Goal: Task Accomplishment & Management: Use online tool/utility

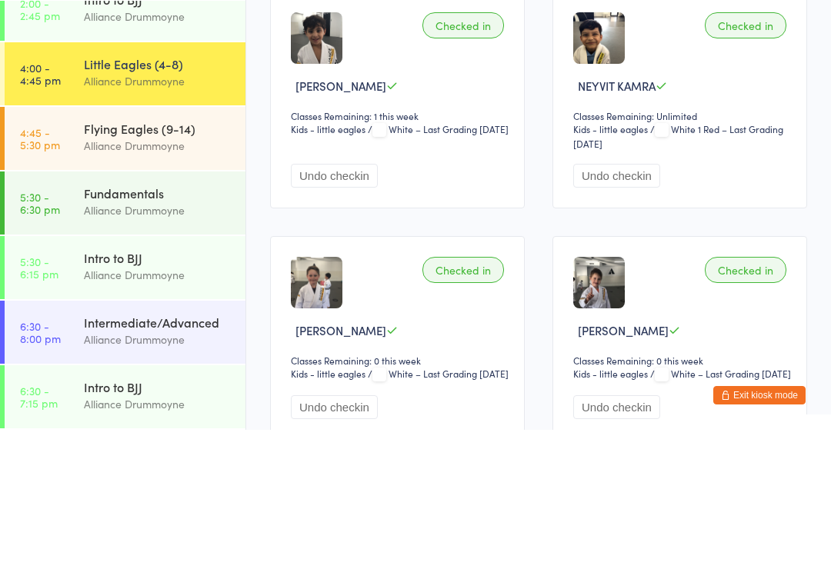
scroll to position [475, 0]
click at [112, 276] on div "Alliance Drummoyne" at bounding box center [158, 285] width 148 height 18
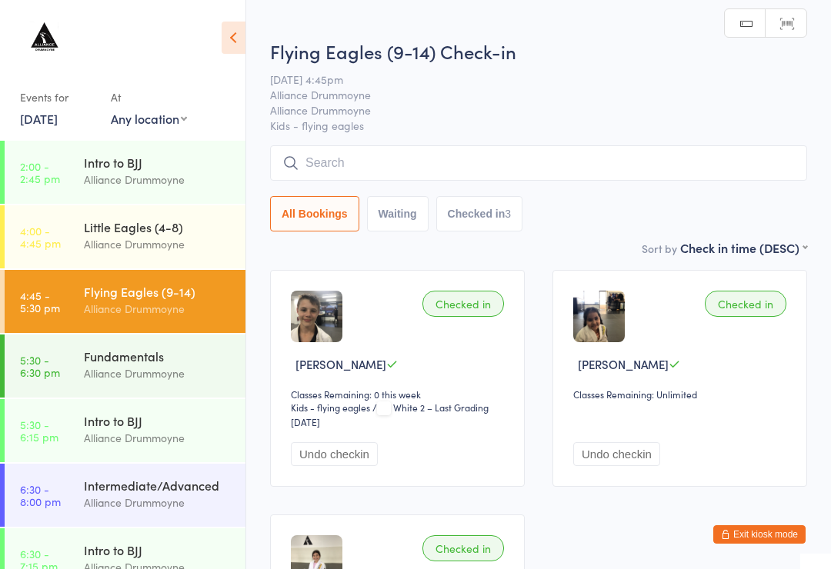
click at [355, 159] on input "search" at bounding box center [538, 162] width 537 height 35
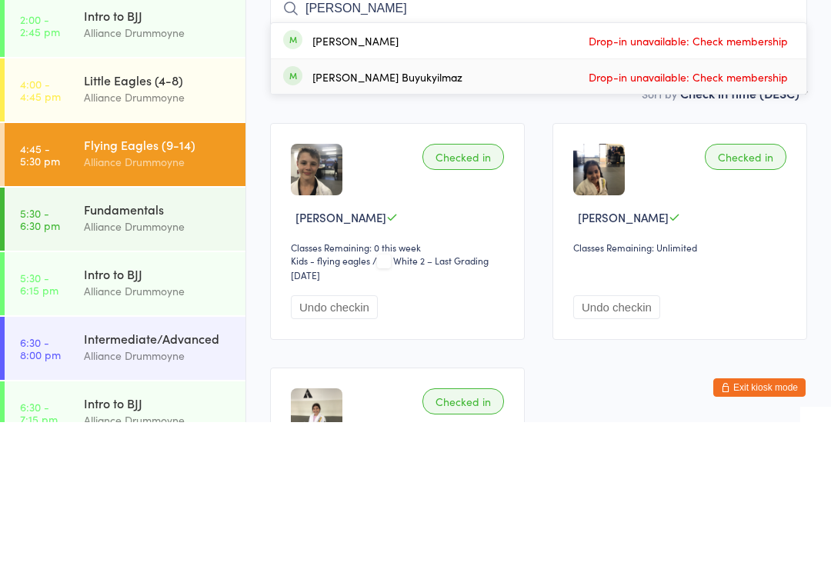
type input "[PERSON_NAME]"
click at [347, 218] on div "[PERSON_NAME] Buyukyilmaz" at bounding box center [387, 224] width 150 height 12
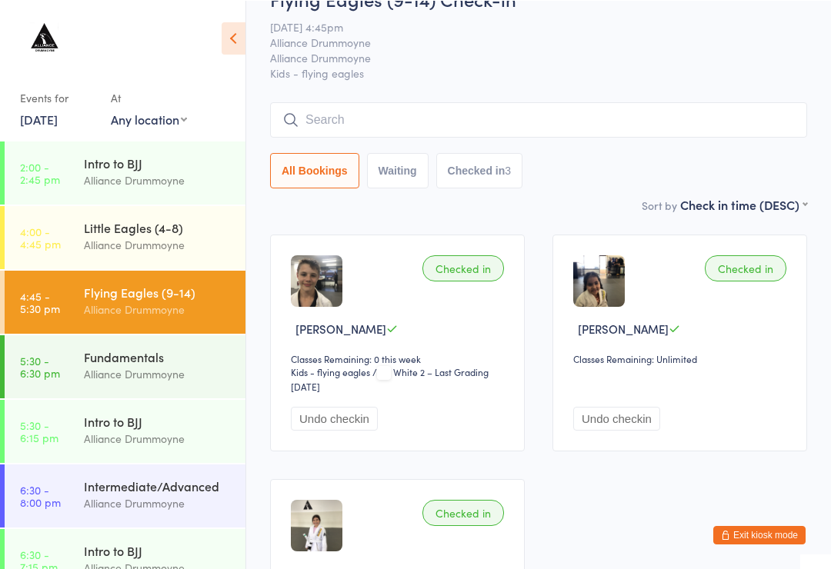
click at [323, 94] on div "Flying Eagles (9-14) Check-in [DATE] 4:45pm Alliance Drummoyne Alliance Drummoy…" at bounding box center [538, 90] width 537 height 210
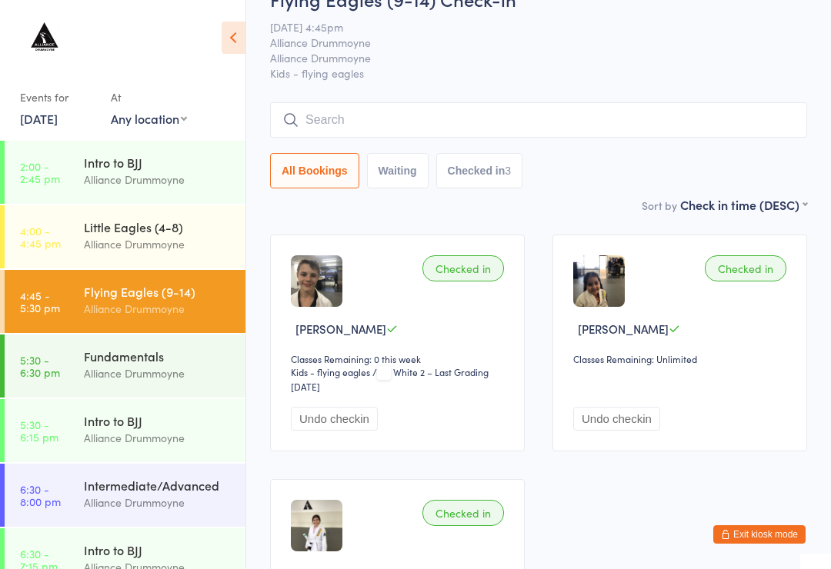
click at [325, 115] on input "search" at bounding box center [538, 119] width 537 height 35
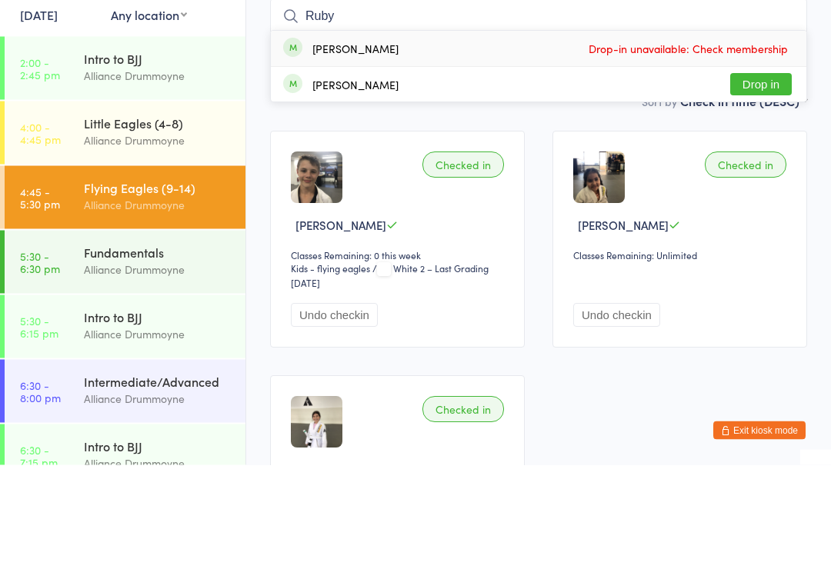
type input "Ruby"
click at [317, 147] on div "[PERSON_NAME]" at bounding box center [355, 153] width 86 height 12
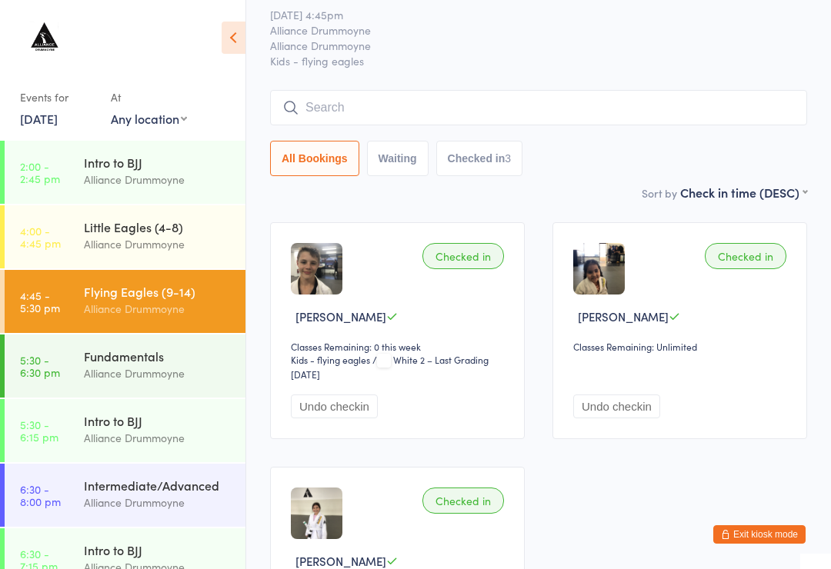
scroll to position [0, 0]
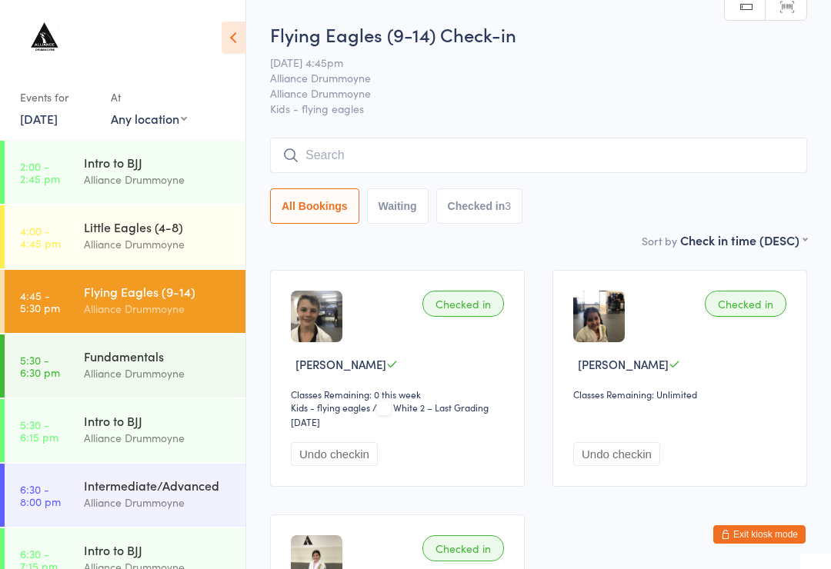
type input "N"
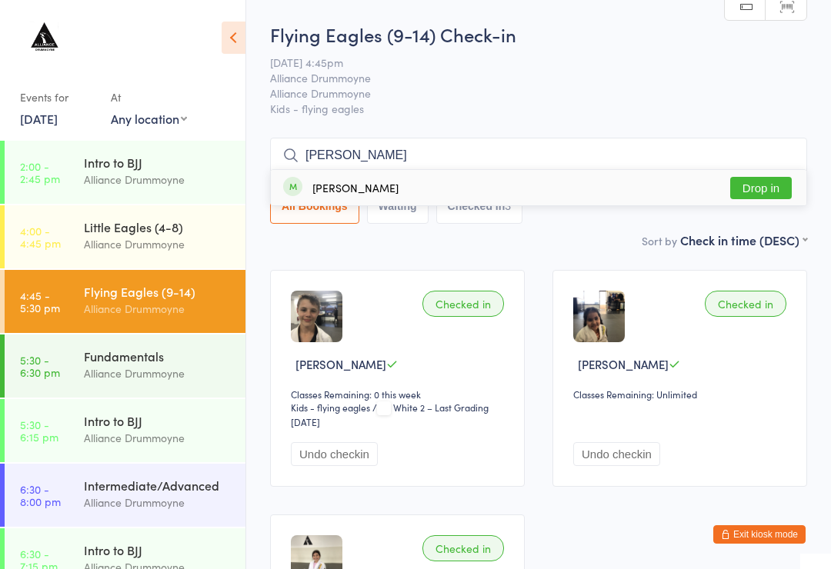
type input "[PERSON_NAME]"
click at [759, 197] on button "Drop in" at bounding box center [761, 188] width 62 height 22
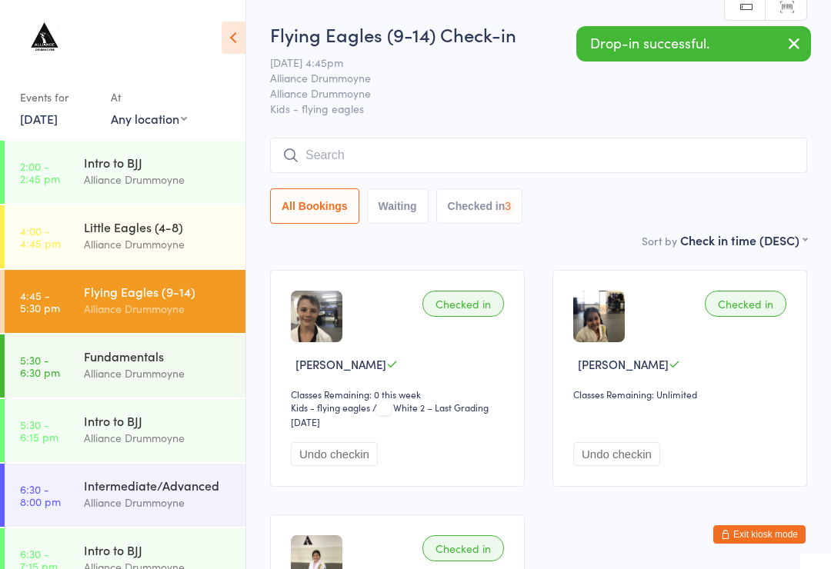
click at [659, 155] on input "search" at bounding box center [538, 155] width 537 height 35
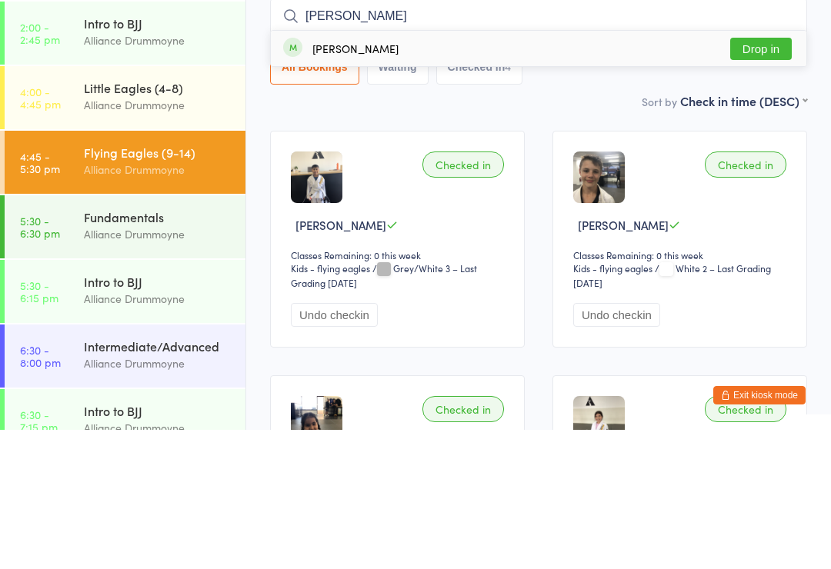
type input "[PERSON_NAME]"
click at [774, 177] on button "Drop in" at bounding box center [761, 188] width 62 height 22
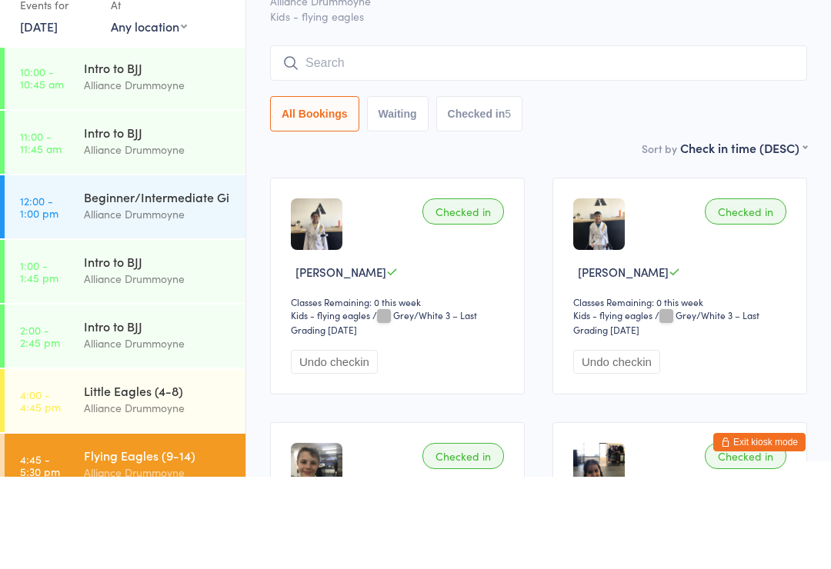
scroll to position [92, 0]
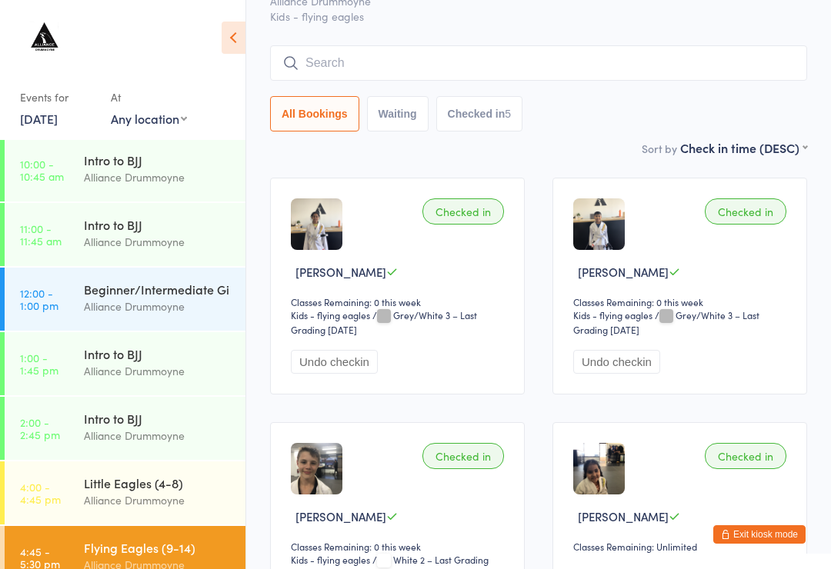
click at [506, 62] on input "search" at bounding box center [538, 62] width 537 height 35
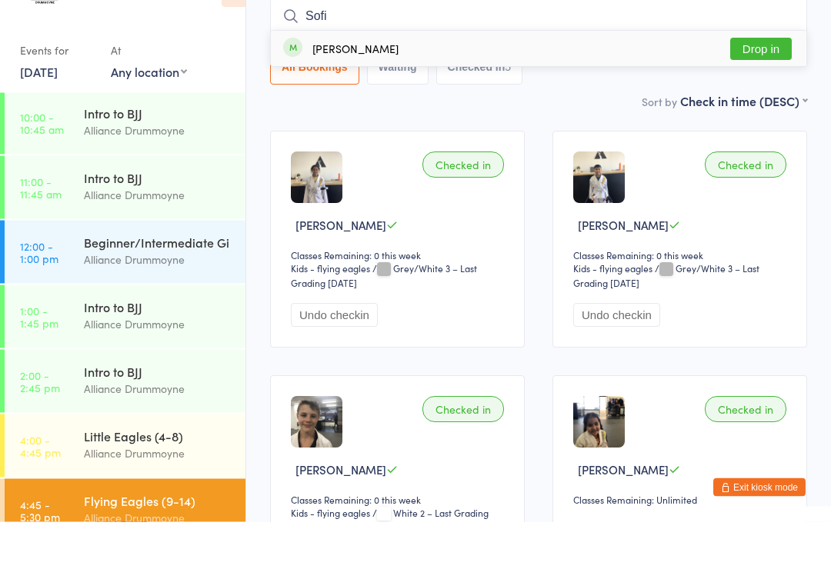
type input "Sofi"
click at [478, 78] on div "[PERSON_NAME] Drop in" at bounding box center [538, 95] width 535 height 35
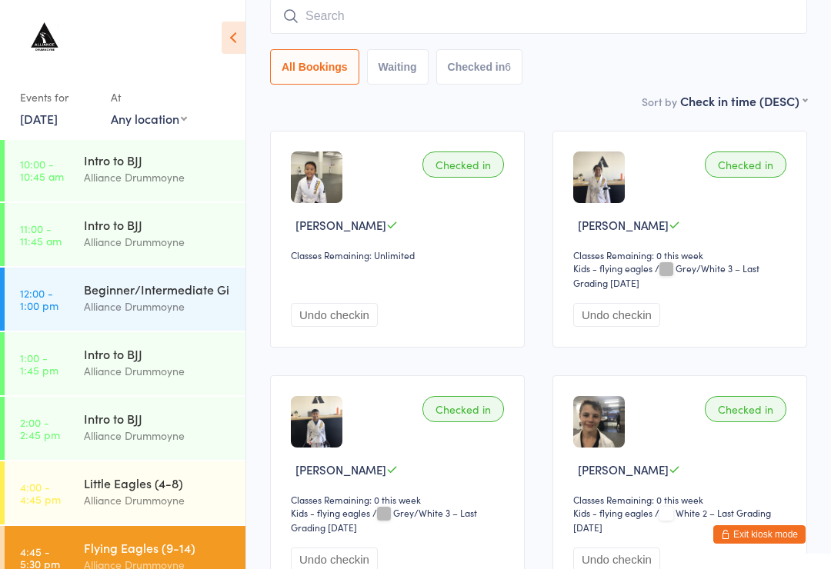
click at [698, 12] on input "search" at bounding box center [538, 15] width 537 height 35
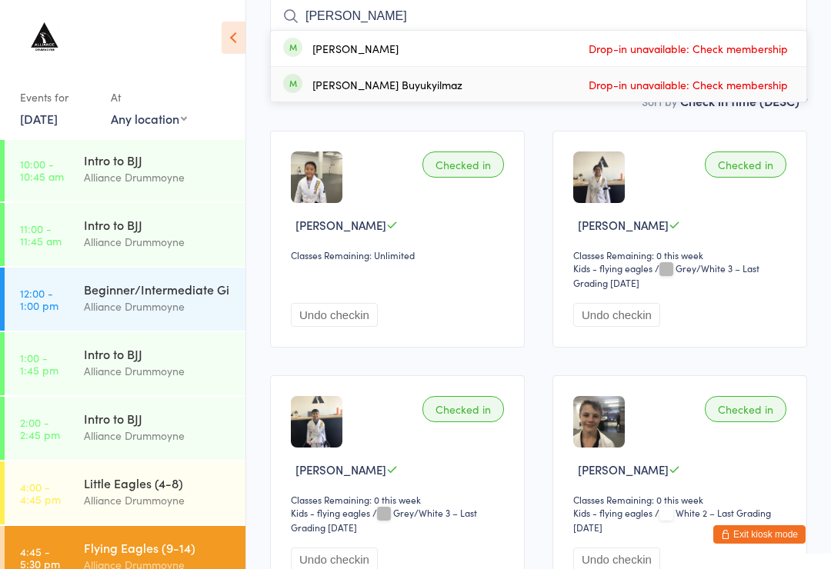
type input "[PERSON_NAME]"
click at [679, 80] on span "Drop-in unavailable: Check membership" at bounding box center [688, 84] width 207 height 23
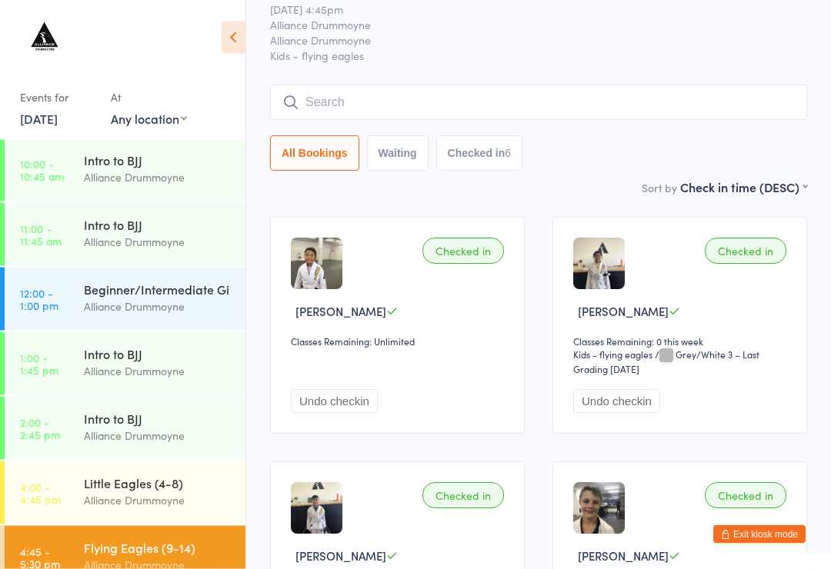
scroll to position [0, 0]
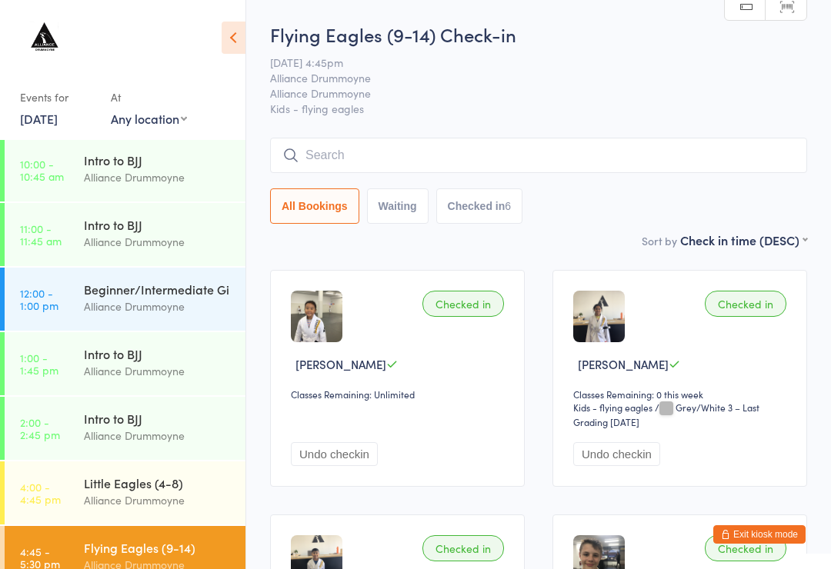
click at [465, 161] on input "search" at bounding box center [538, 155] width 537 height 35
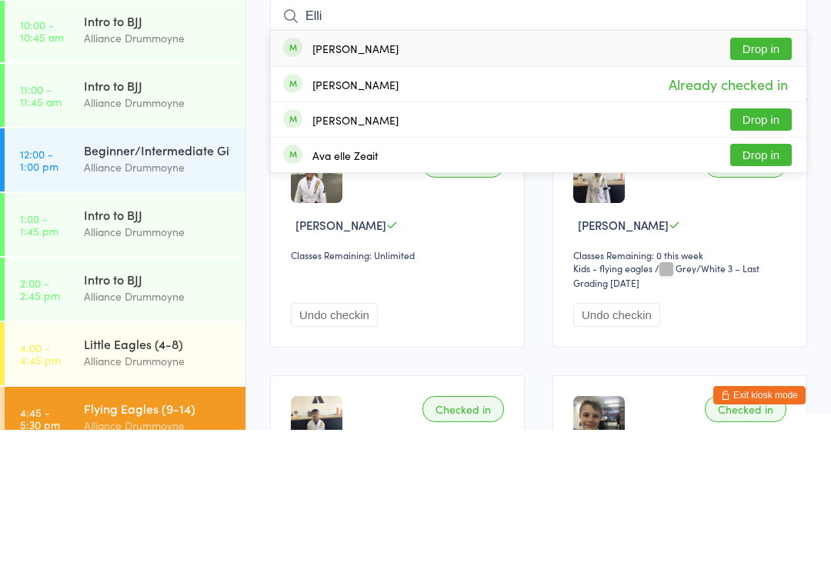
type input "Elli"
click at [761, 177] on button "Drop in" at bounding box center [761, 188] width 62 height 22
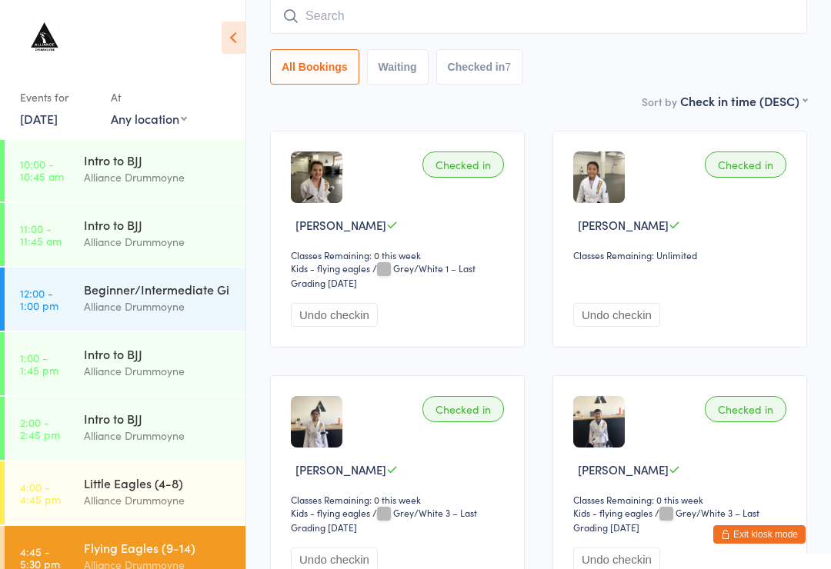
click at [591, 9] on input "search" at bounding box center [538, 15] width 537 height 35
type input "[PERSON_NAME]"
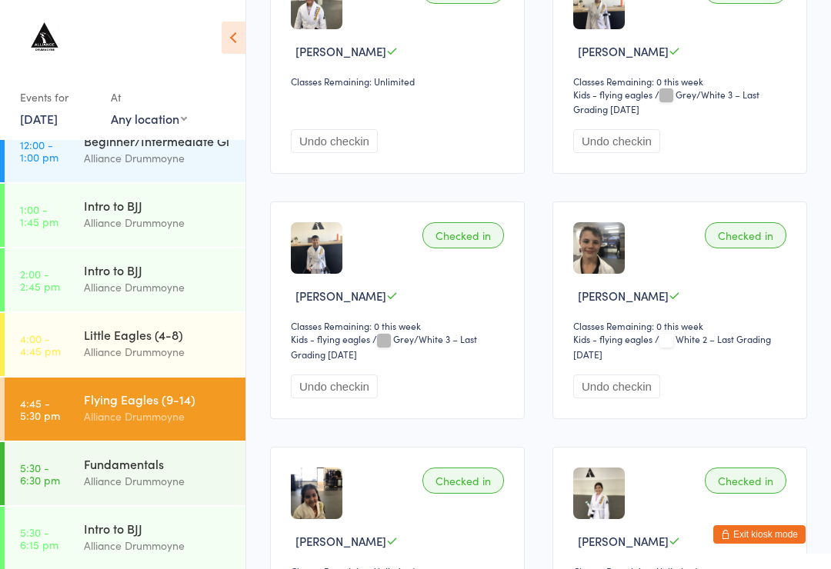
scroll to position [343, 0]
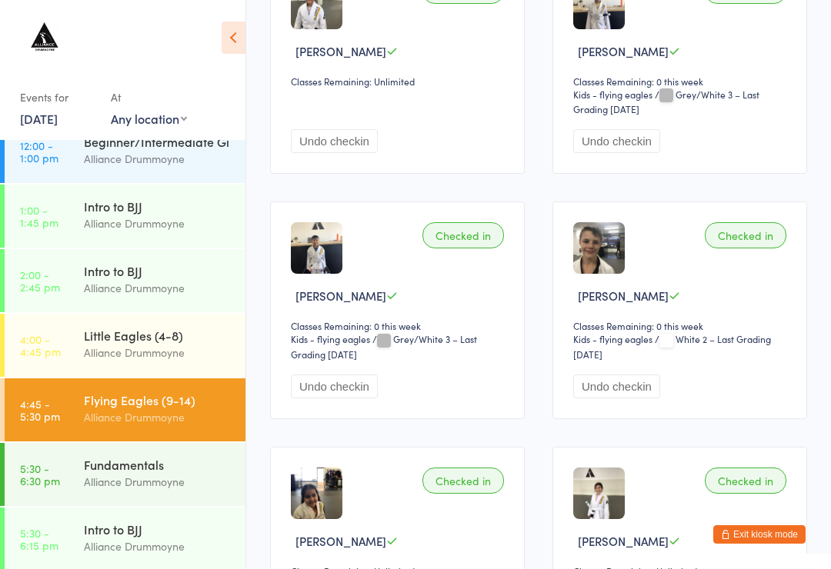
click at [166, 480] on div "Alliance Drummoyne" at bounding box center [158, 482] width 148 height 18
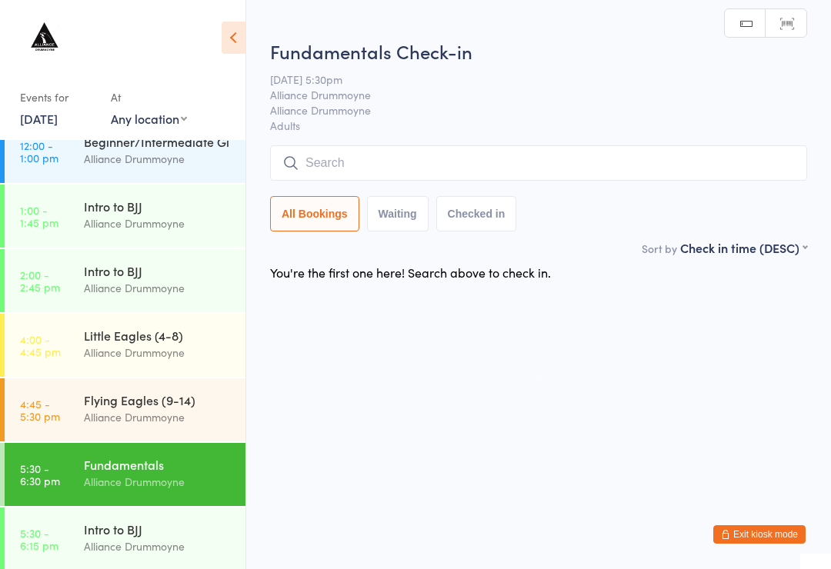
click at [528, 148] on input "search" at bounding box center [538, 162] width 537 height 35
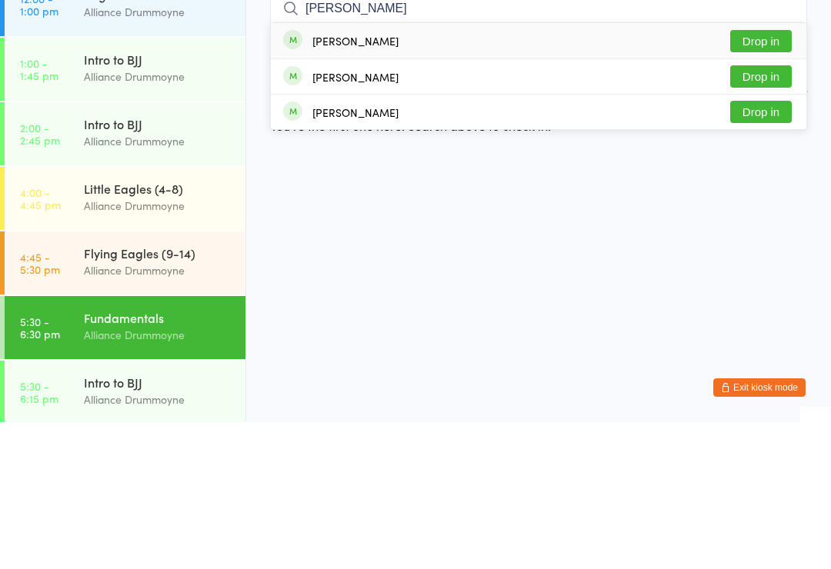
type input "[PERSON_NAME]"
click at [767, 177] on button "Drop in" at bounding box center [761, 188] width 62 height 22
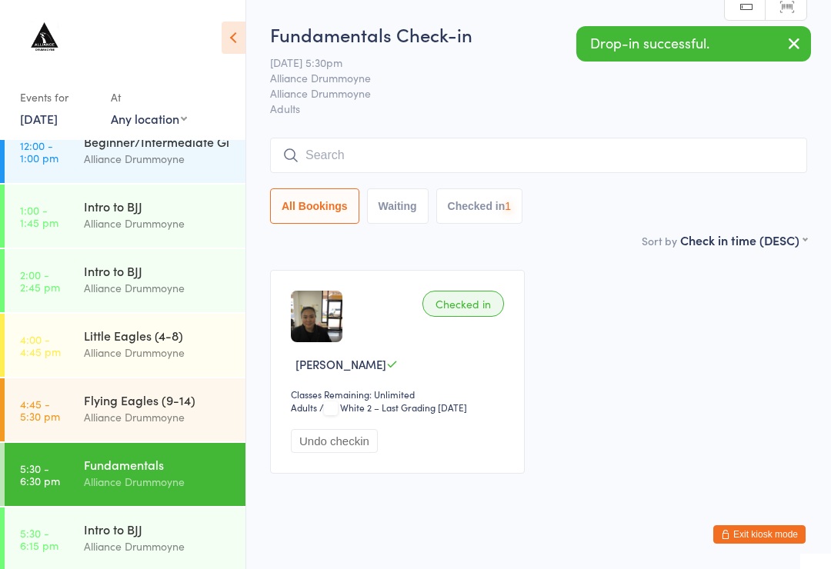
click at [553, 142] on input "search" at bounding box center [538, 155] width 537 height 35
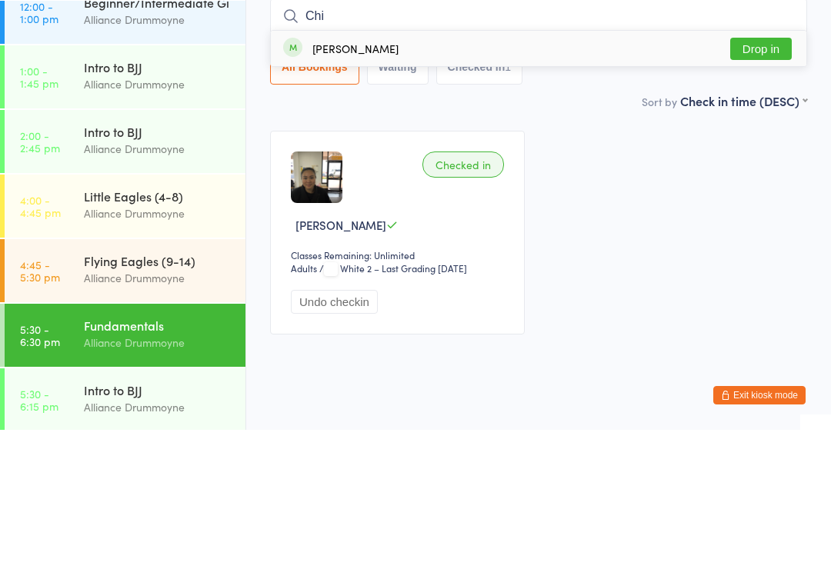
type input "Chi"
click at [774, 177] on button "Drop in" at bounding box center [761, 188] width 62 height 22
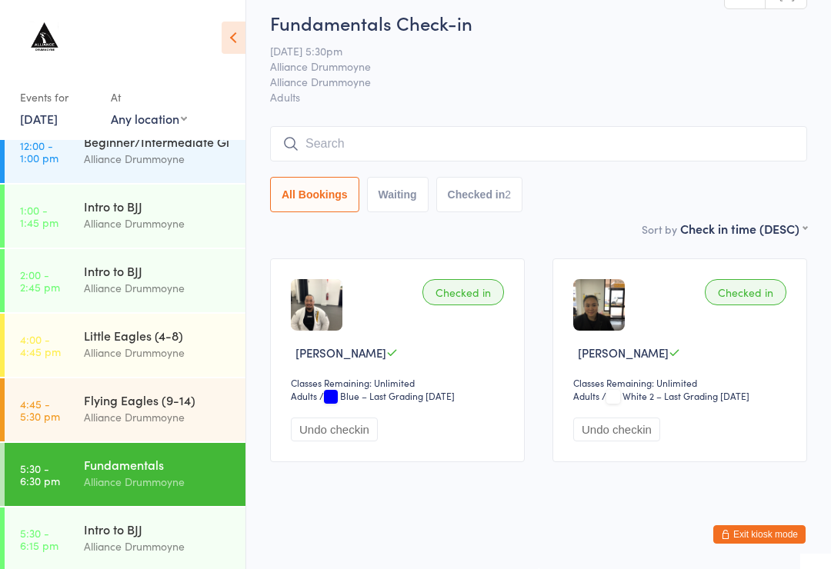
click at [384, 126] on input "search" at bounding box center [538, 143] width 537 height 35
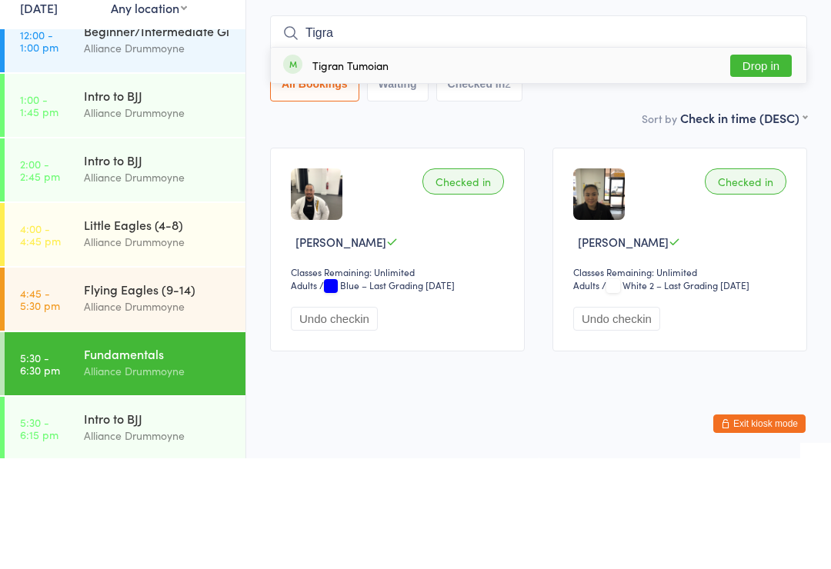
type input "Tigra"
click at [390, 158] on div "Tigran Tumoian Drop in" at bounding box center [538, 175] width 535 height 35
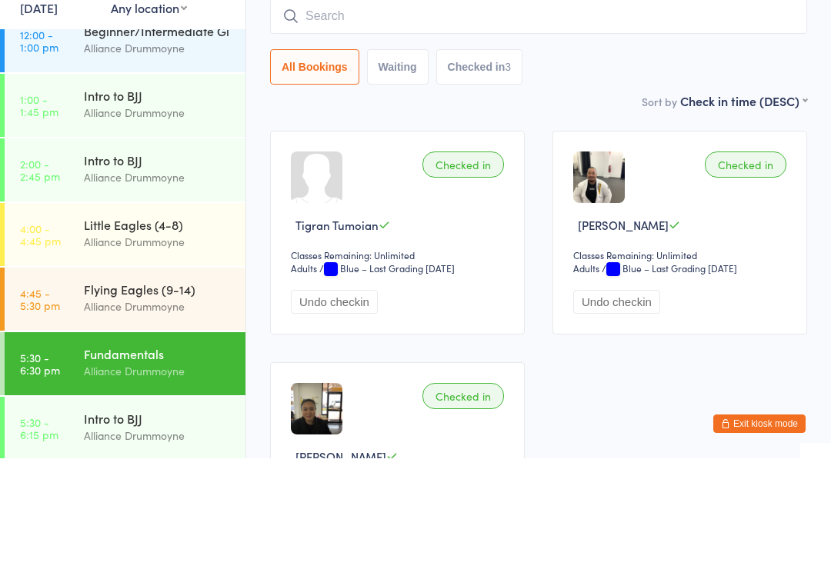
click at [587, 203] on div "Sort by Check in time (DESC) First name (ASC) First name (DESC) Last name (ASC)…" at bounding box center [538, 211] width 537 height 17
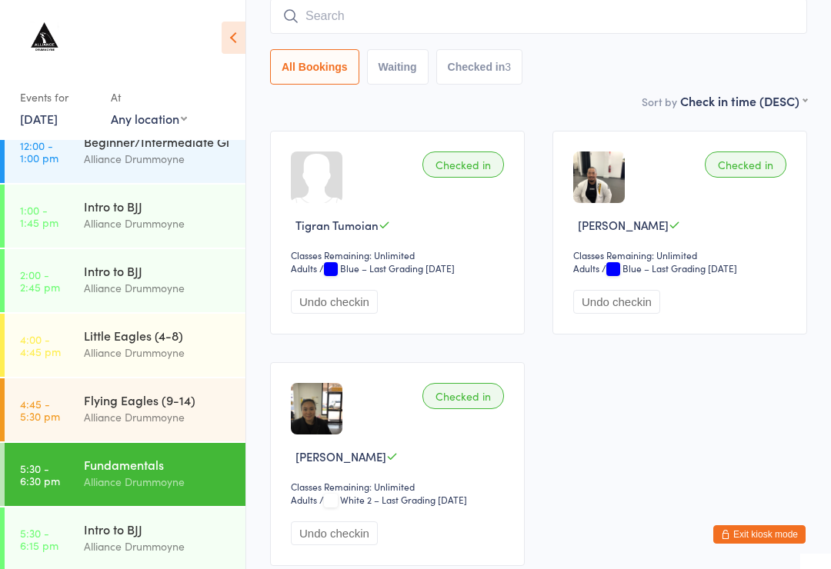
click at [483, 21] on input "search" at bounding box center [538, 15] width 537 height 35
type input "Refad"
click at [506, 48] on div "[PERSON_NAME] Drop in" at bounding box center [538, 48] width 535 height 35
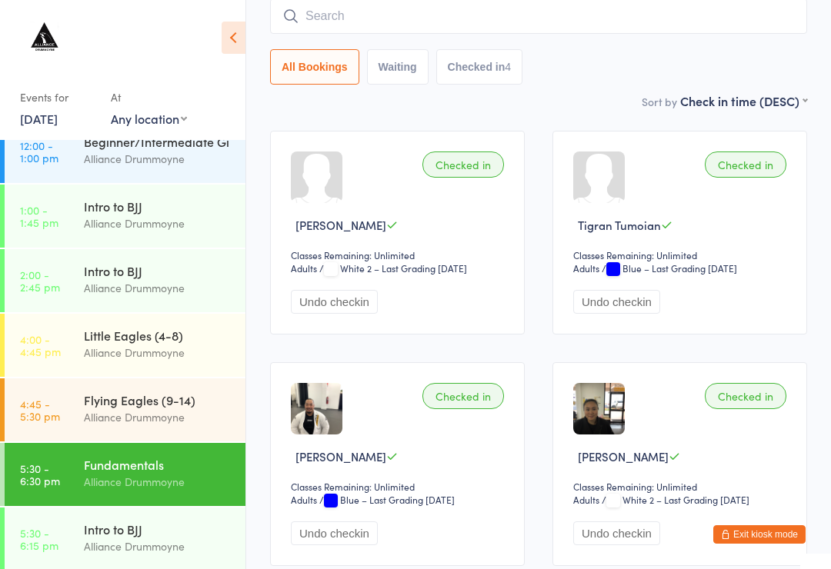
click at [448, 10] on input "search" at bounding box center [538, 15] width 537 height 35
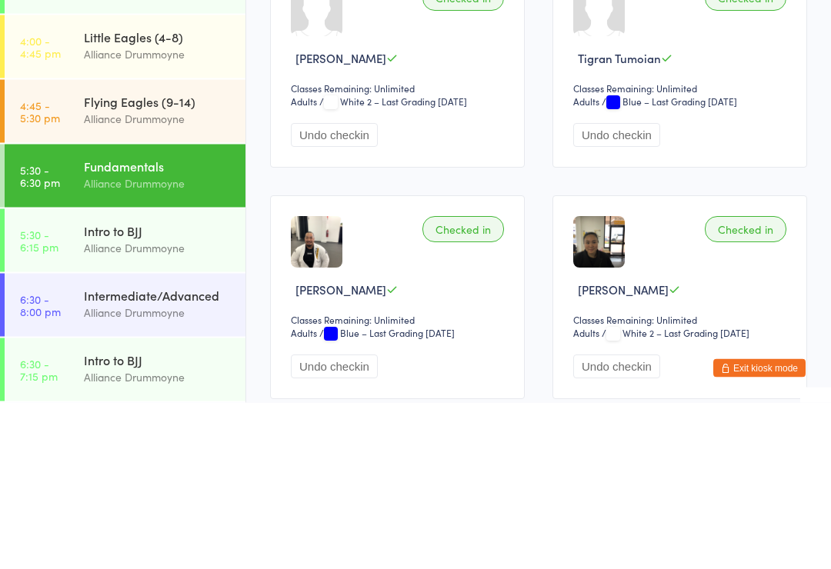
scroll to position [475, 0]
click at [133, 324] on div "Fundamentals" at bounding box center [158, 332] width 148 height 17
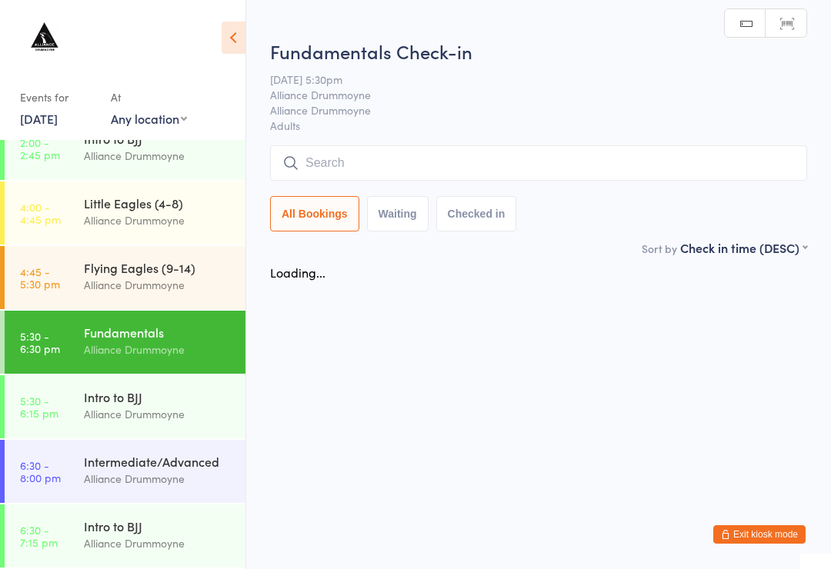
scroll to position [451, 0]
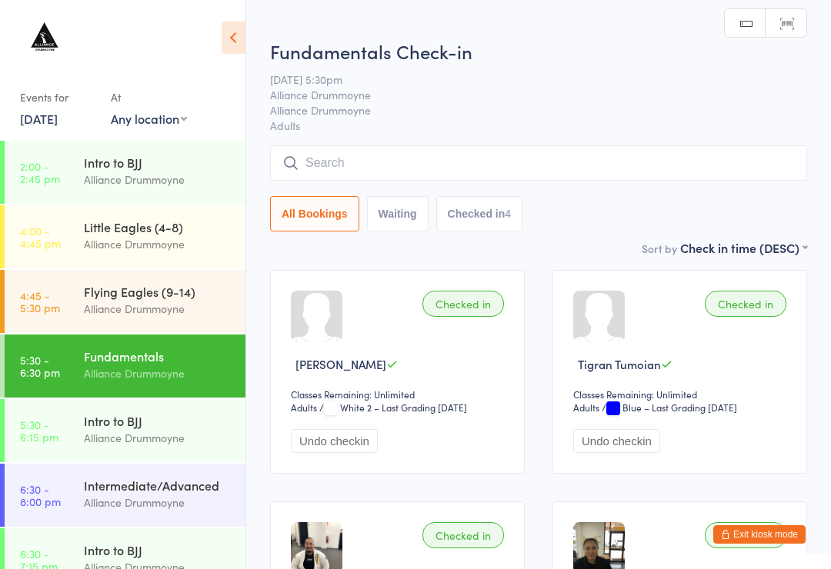
click at [472, 152] on input "search" at bounding box center [538, 162] width 537 height 35
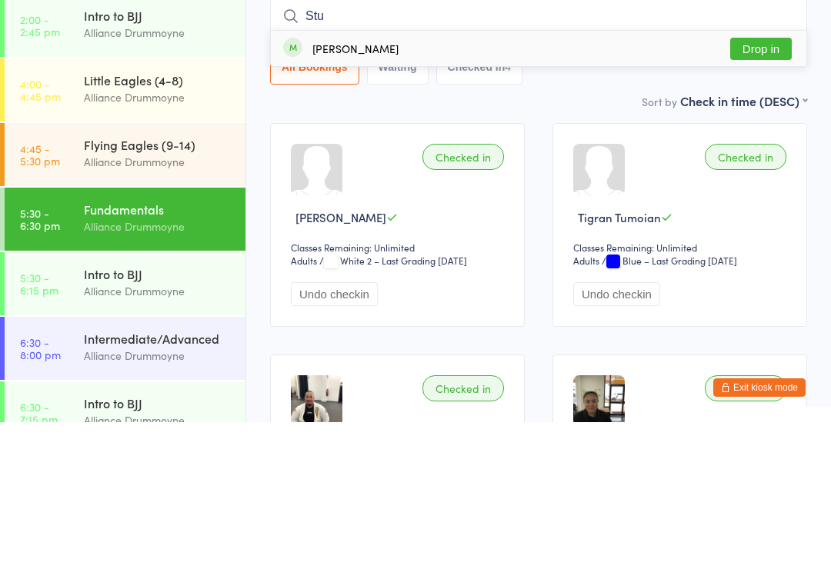
type input "Stu"
click at [761, 185] on button "Drop in" at bounding box center [761, 196] width 62 height 22
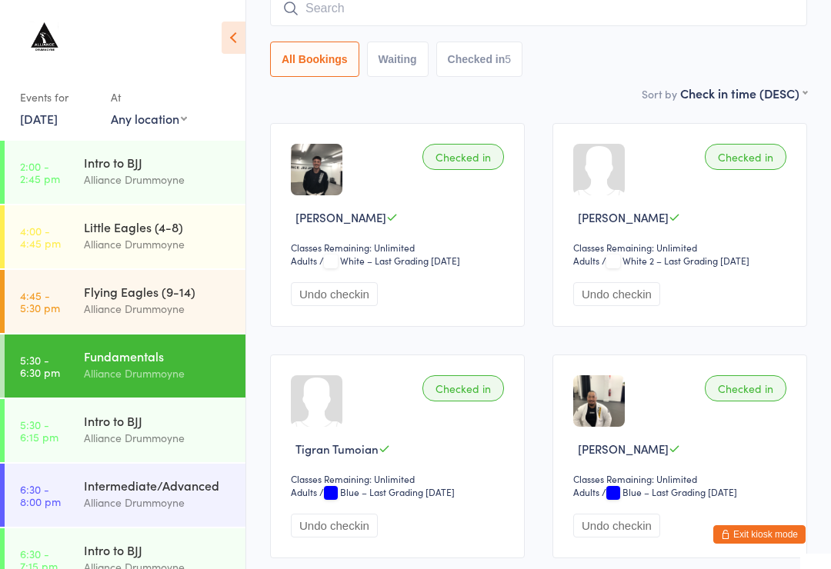
click at [621, 9] on input "search" at bounding box center [538, 8] width 537 height 35
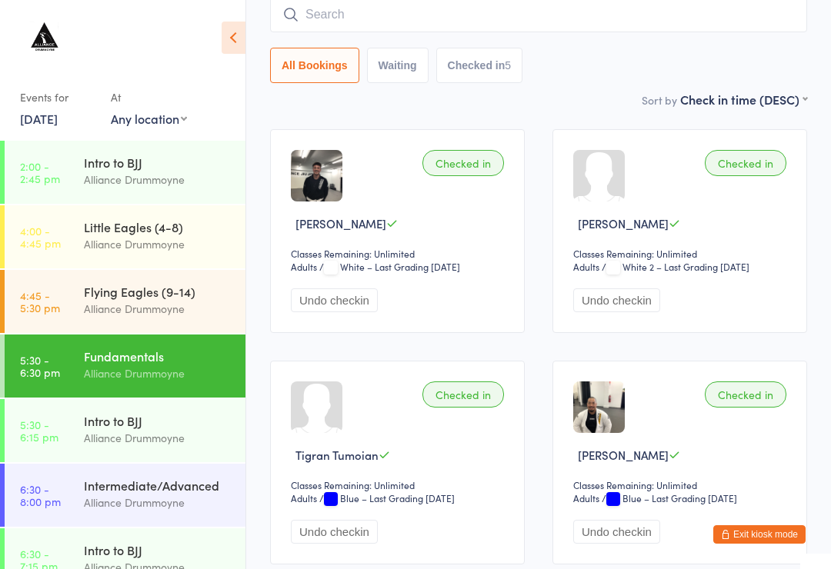
scroll to position [139, 0]
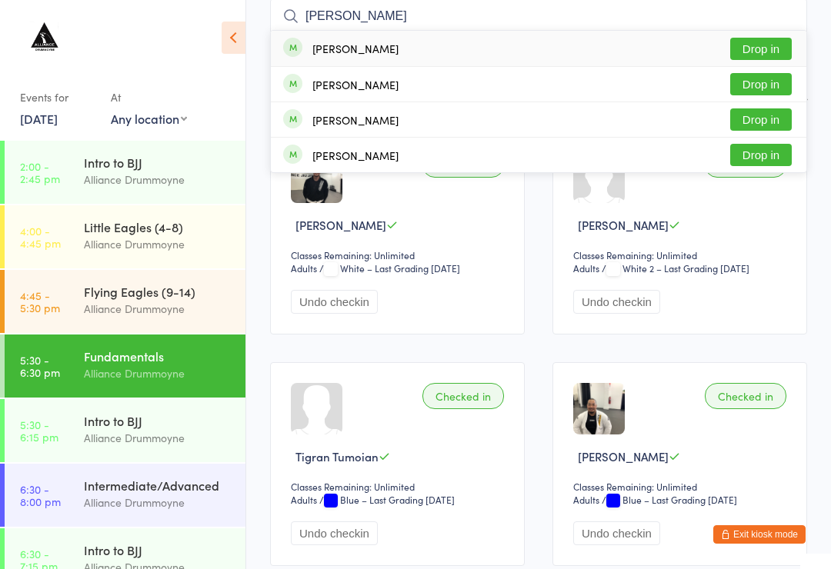
type input "[PERSON_NAME]"
click at [761, 55] on button "Drop in" at bounding box center [761, 49] width 62 height 22
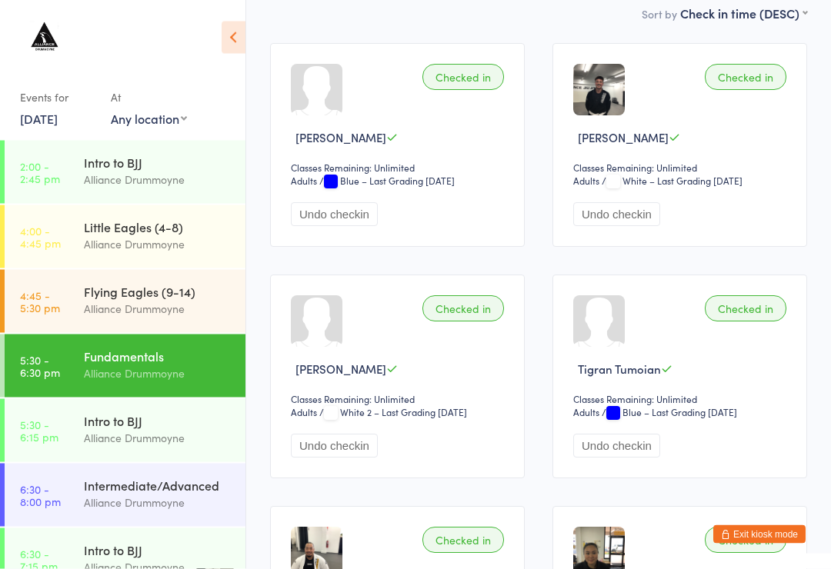
scroll to position [0, 0]
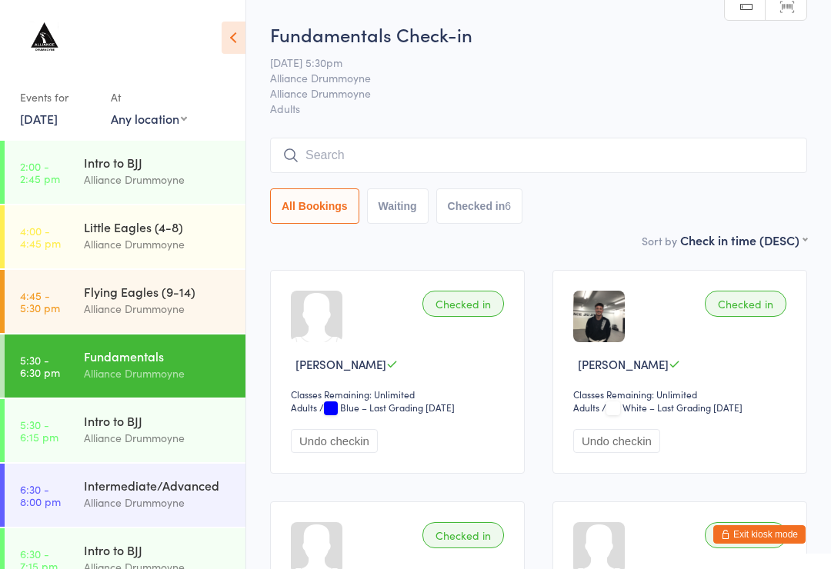
click at [405, 141] on input "search" at bounding box center [538, 155] width 537 height 35
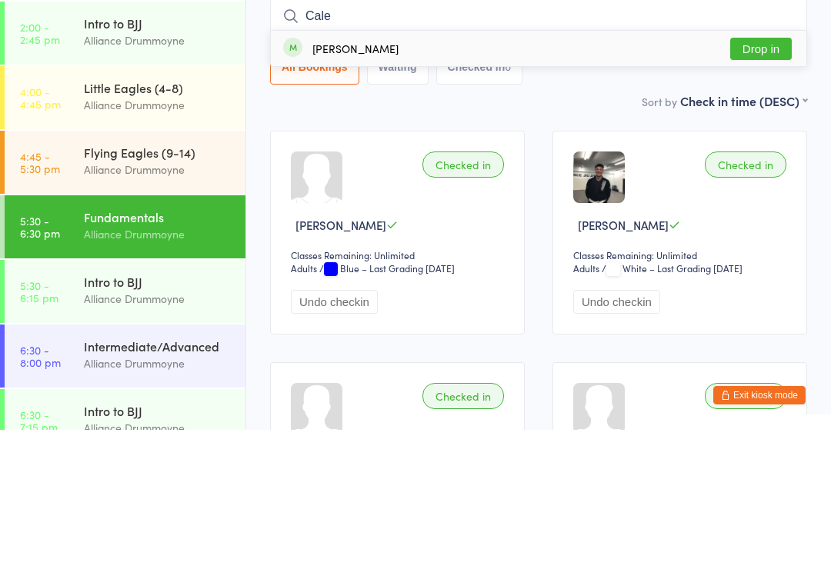
type input "Cale"
click at [754, 170] on div "[PERSON_NAME] Drop in" at bounding box center [538, 187] width 535 height 35
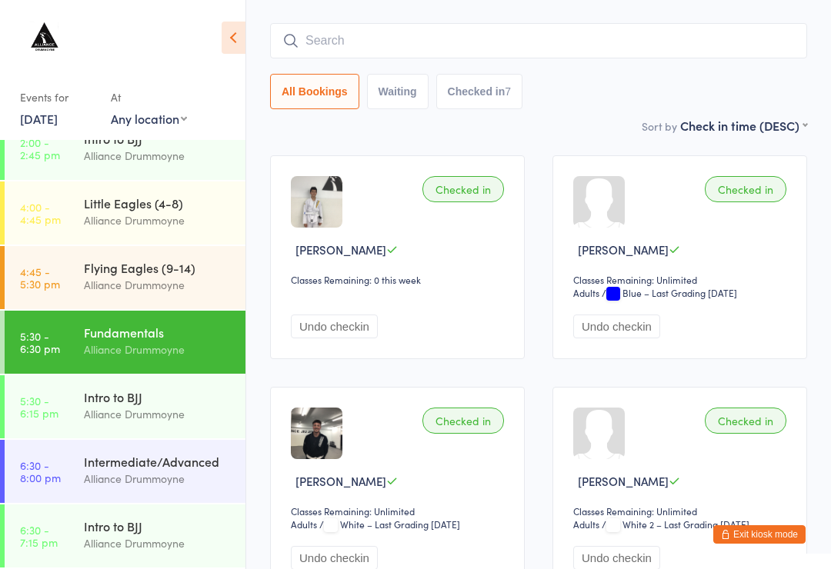
scroll to position [475, 0]
click at [157, 402] on div "Intro to BJJ" at bounding box center [158, 396] width 148 height 17
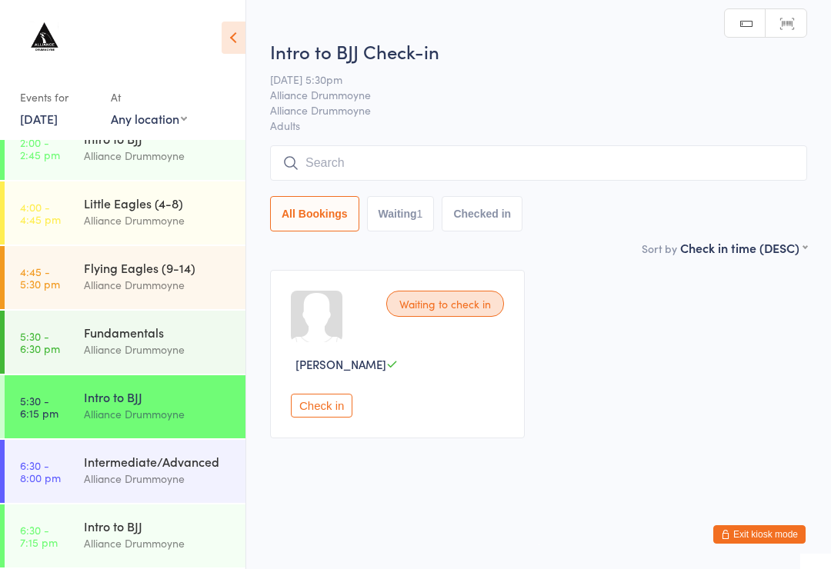
click at [174, 335] on div "Fundamentals" at bounding box center [158, 332] width 148 height 17
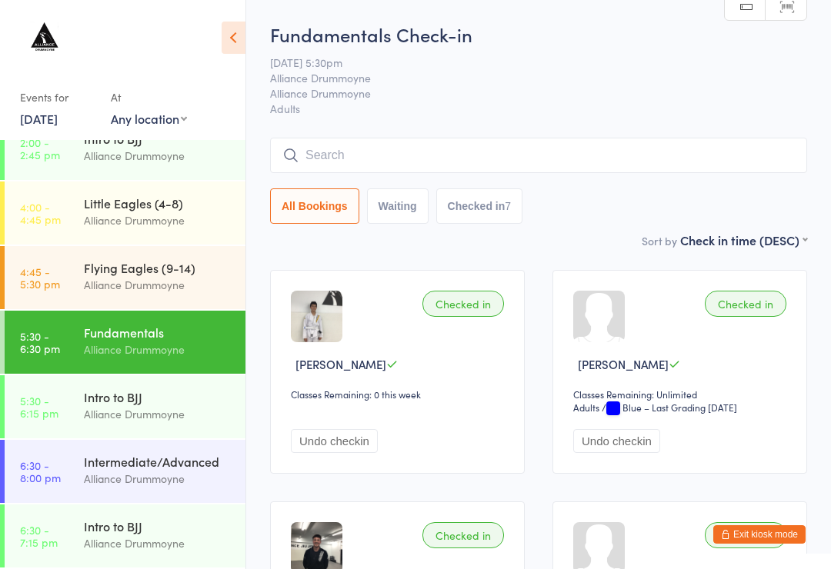
click at [185, 461] on div "Intermediate/Advanced" at bounding box center [158, 461] width 148 height 17
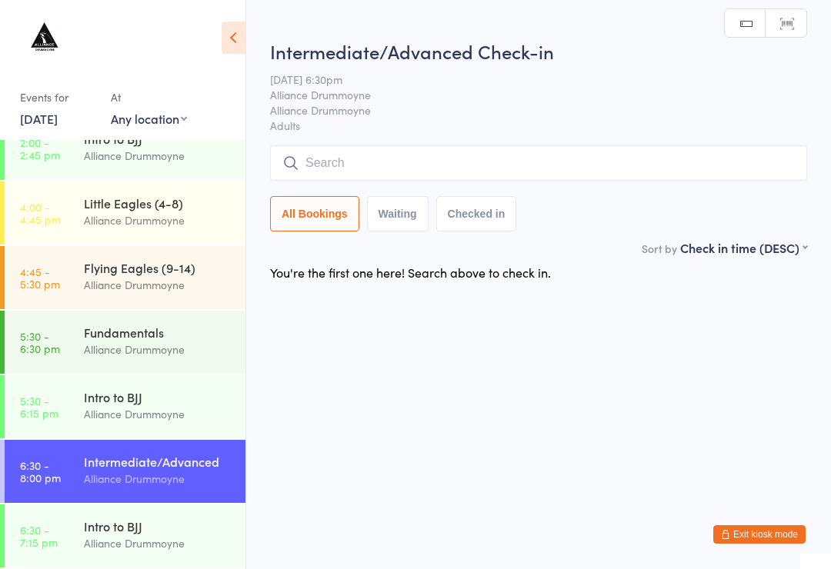
click at [167, 336] on div "Fundamentals" at bounding box center [158, 332] width 148 height 17
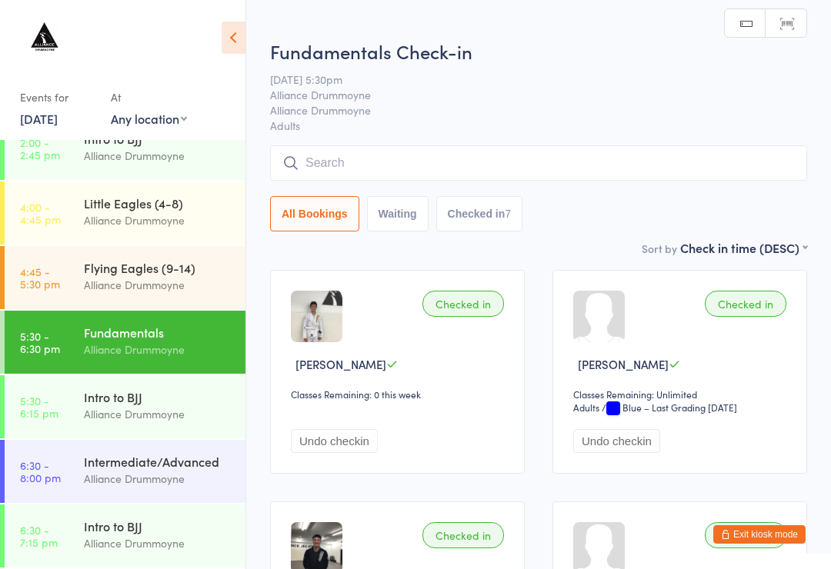
click at [419, 168] on input "search" at bounding box center [538, 162] width 537 height 35
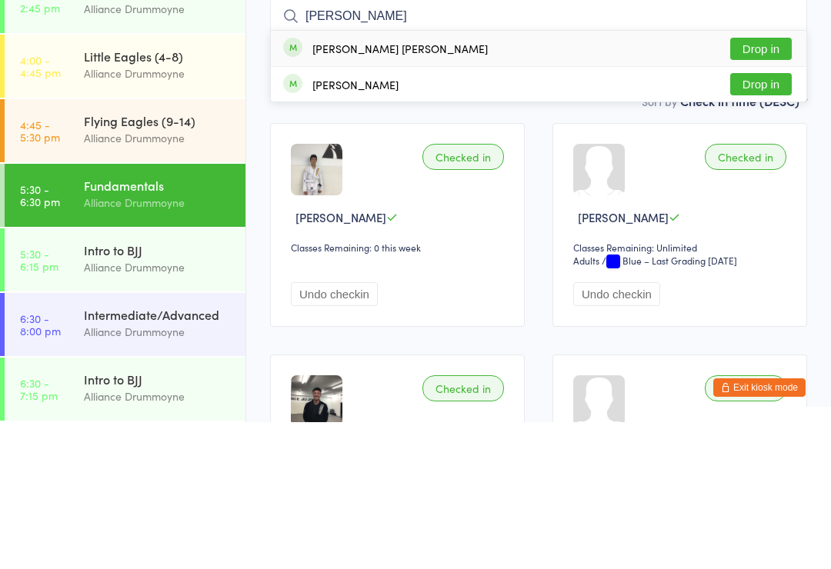
type input "[PERSON_NAME]"
click at [756, 185] on button "Drop in" at bounding box center [761, 196] width 62 height 22
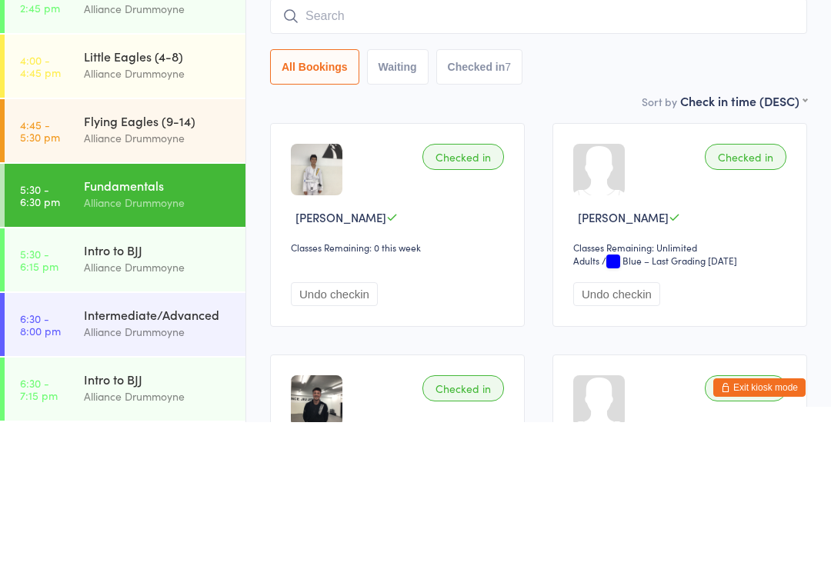
scroll to position [147, 0]
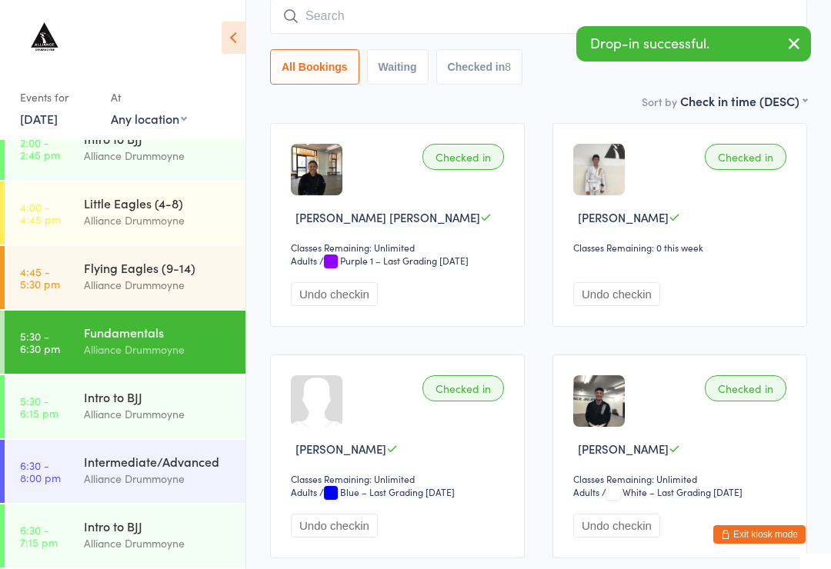
click at [467, 20] on input "search" at bounding box center [538, 15] width 537 height 35
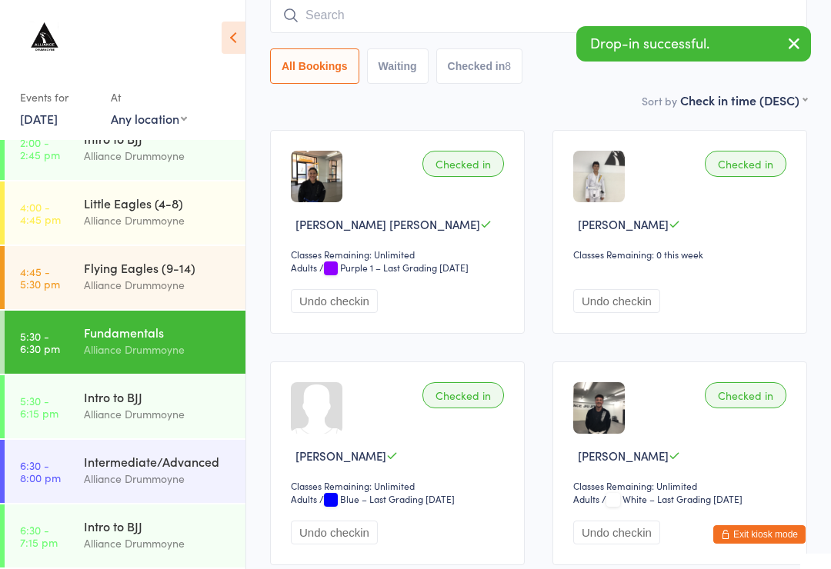
scroll to position [139, 0]
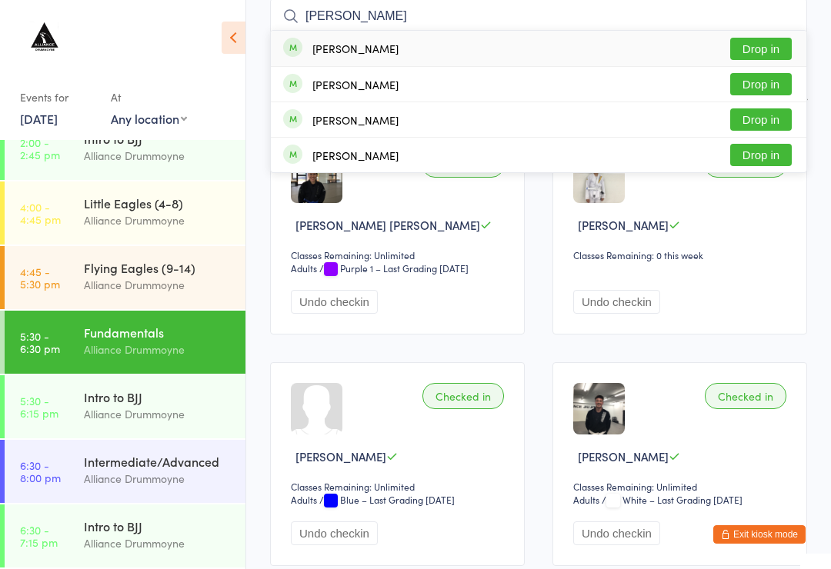
type input "[PERSON_NAME]"
click at [771, 156] on button "Drop in" at bounding box center [761, 155] width 62 height 22
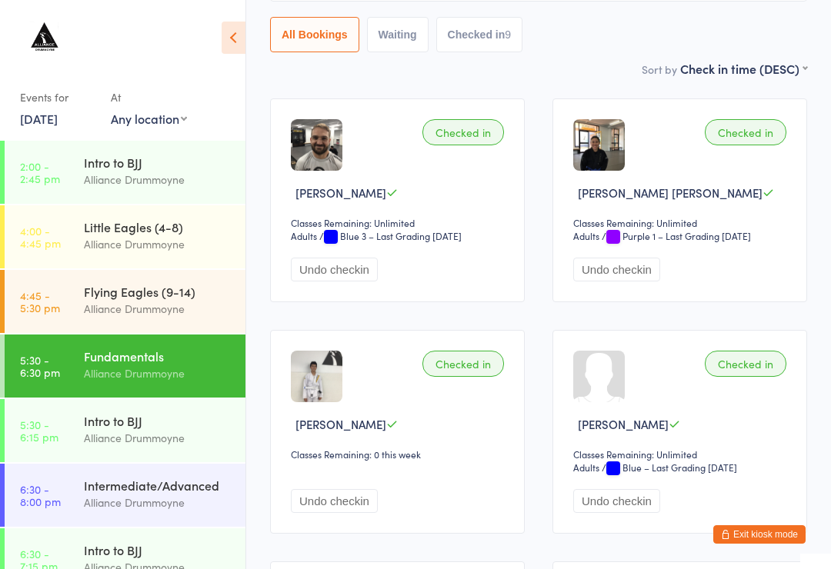
scroll to position [0, 0]
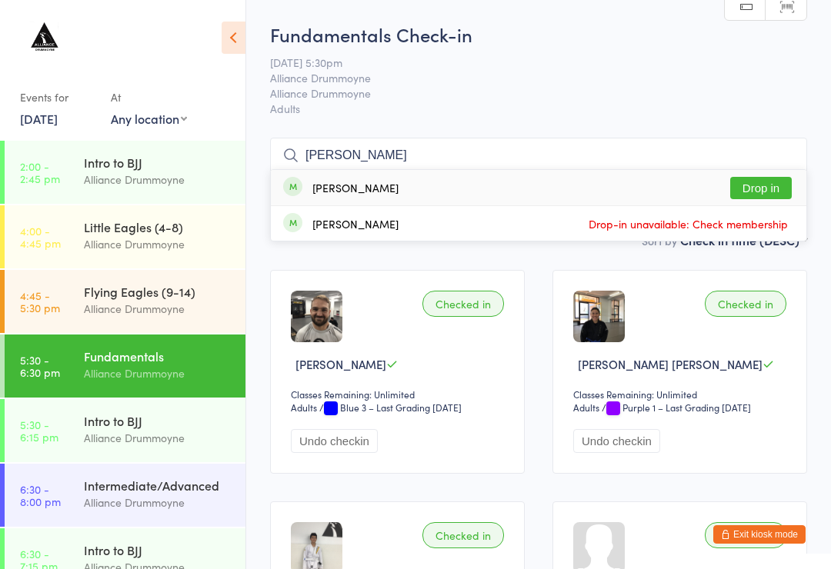
type input "[PERSON_NAME]"
click at [754, 194] on button "Drop in" at bounding box center [761, 188] width 62 height 22
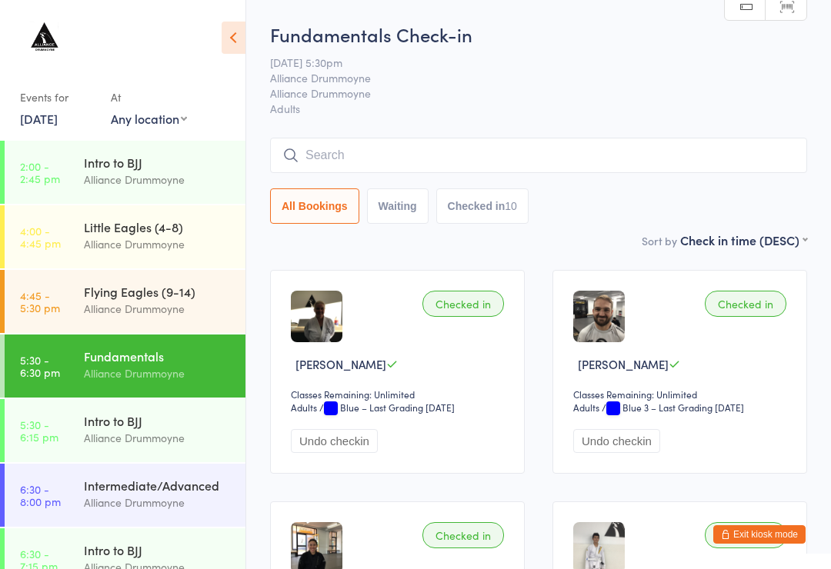
click at [146, 449] on div "Intro to BJJ Alliance Drummoyne" at bounding box center [165, 429] width 162 height 61
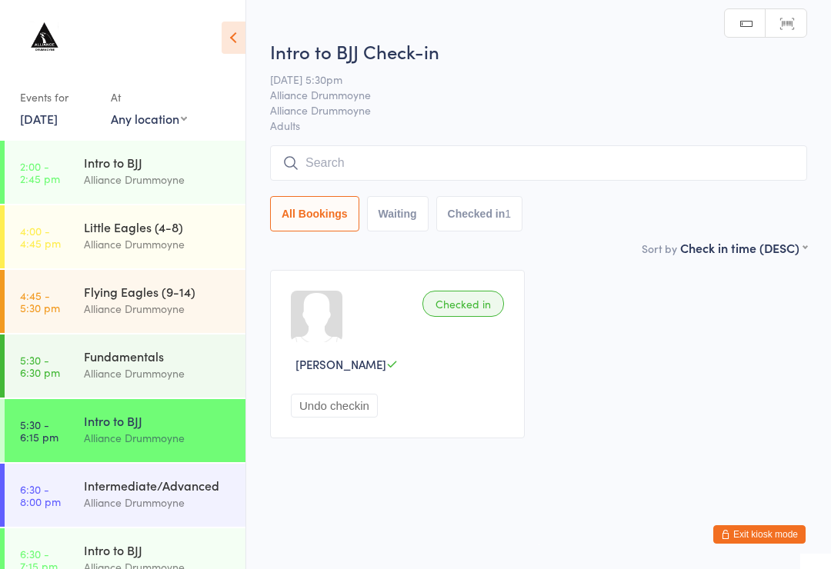
click at [162, 378] on div "Alliance Drummoyne" at bounding box center [158, 374] width 148 height 18
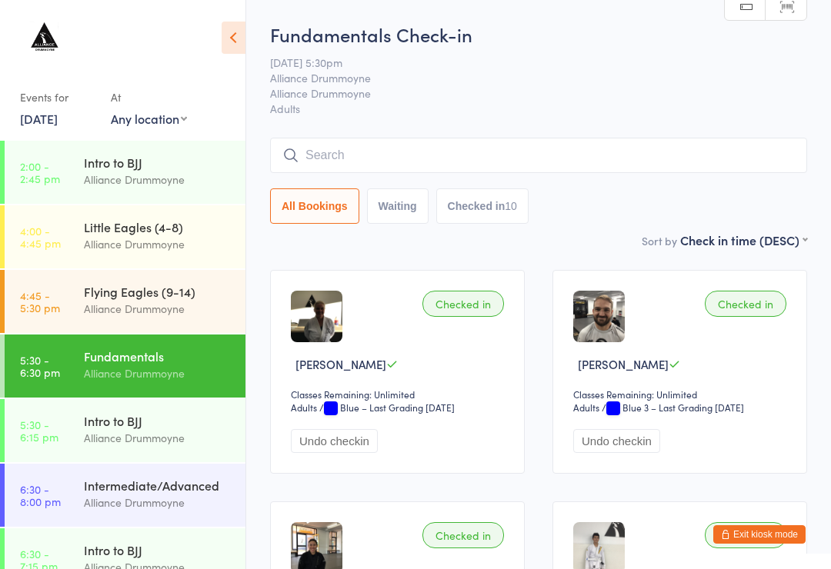
click at [52, 300] on time "4:45 - 5:30 pm" at bounding box center [40, 301] width 40 height 25
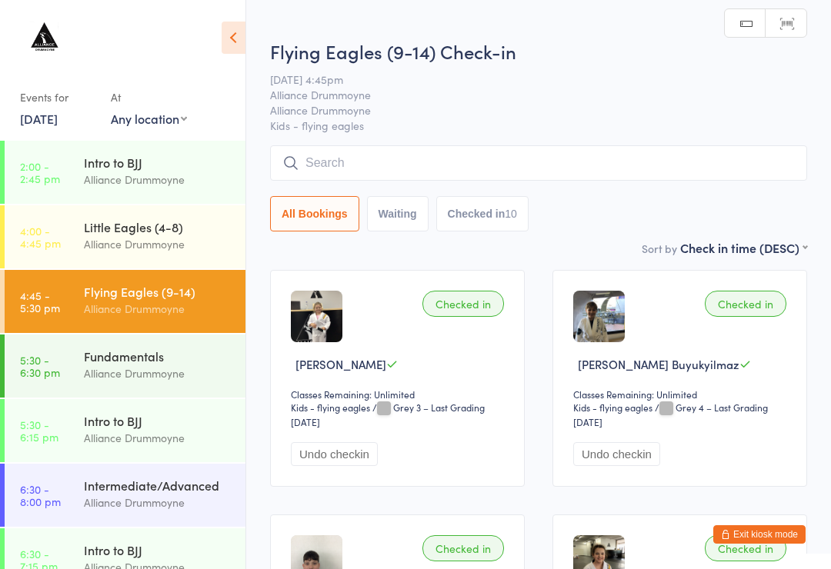
click at [98, 347] on div "Fundamentals Alliance Drummoyne" at bounding box center [165, 365] width 162 height 61
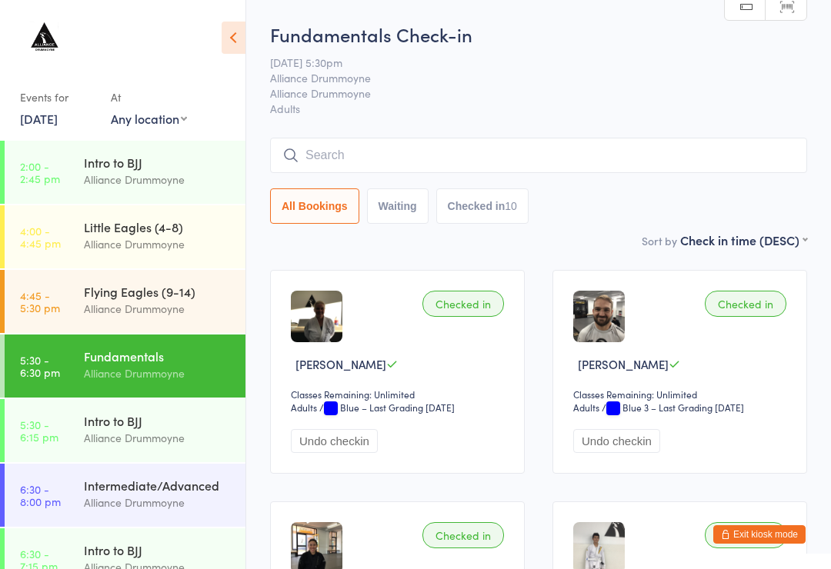
click at [82, 308] on link "4:45 - 5:30 pm Flying Eagles (9-14) Alliance Drummoyne" at bounding box center [125, 301] width 241 height 63
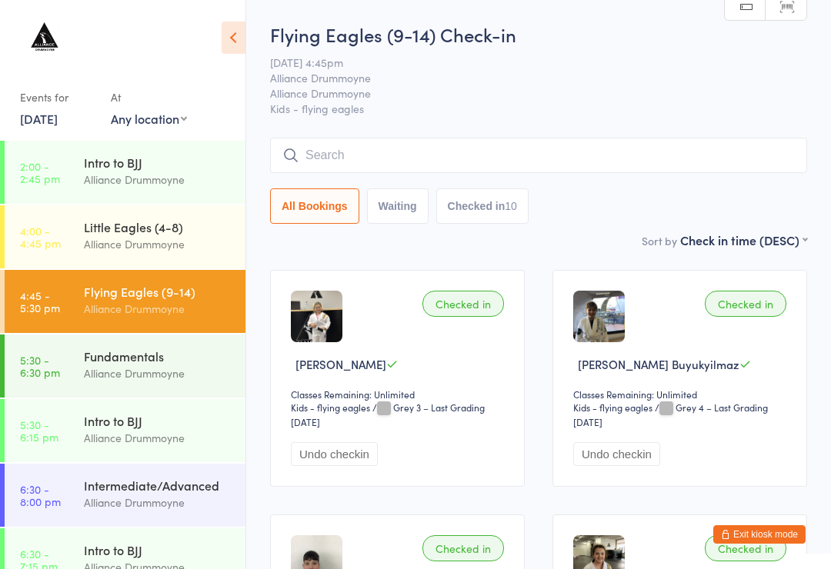
click at [65, 367] on link "5:30 - 6:30 pm Fundamentals Alliance Drummoyne" at bounding box center [125, 366] width 241 height 63
